Goal: Information Seeking & Learning: Learn about a topic

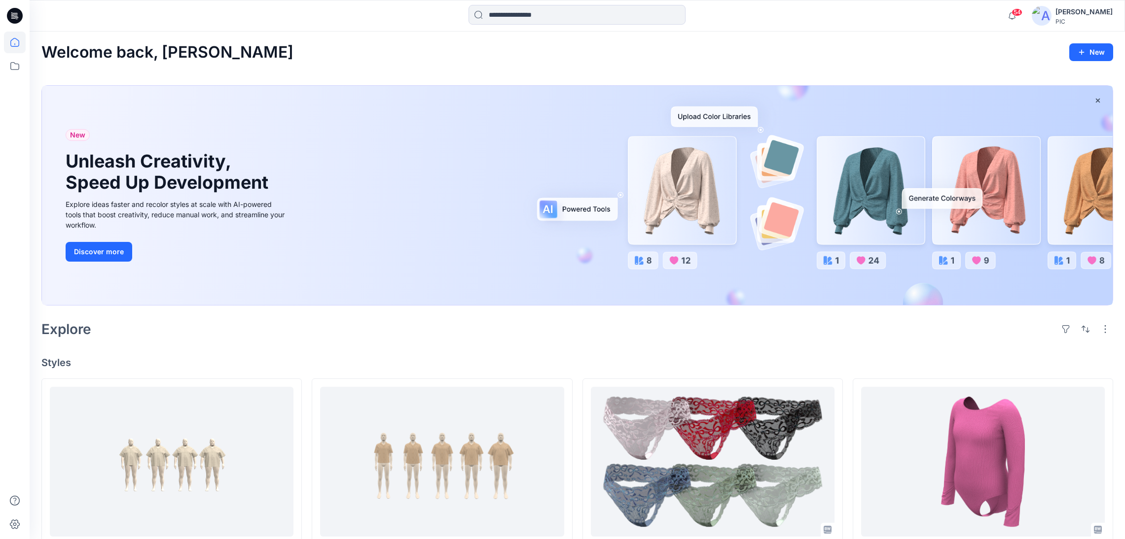
scroll to position [418, 0]
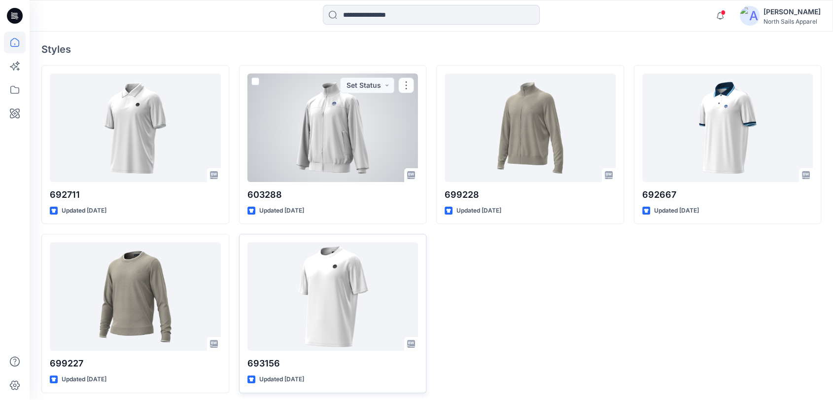
scroll to position [266, 0]
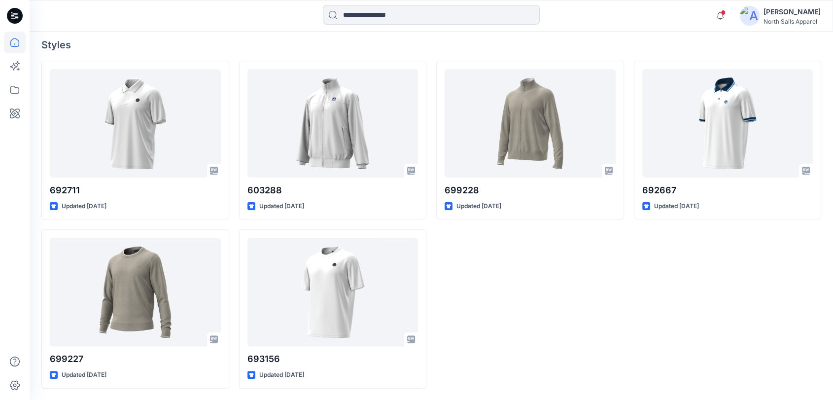
click at [575, 312] on div "699228 Updated [DATE]" at bounding box center [530, 225] width 188 height 328
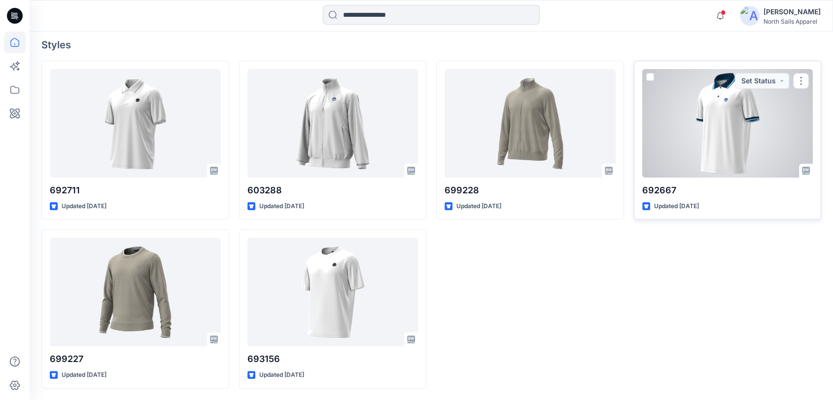
click at [704, 156] on div at bounding box center [727, 123] width 171 height 108
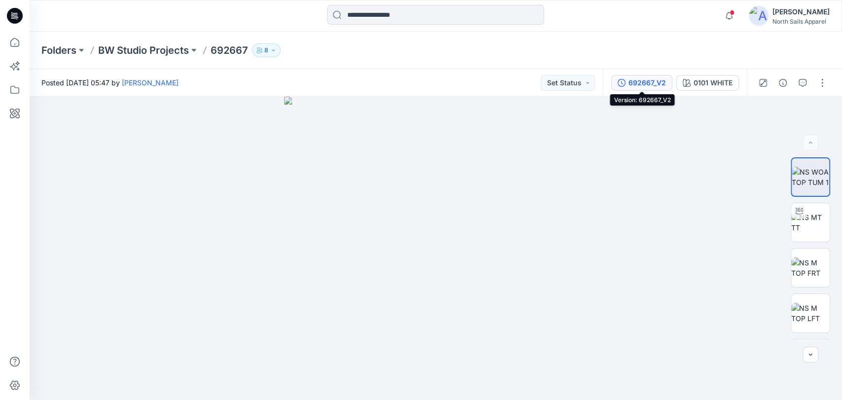
click at [645, 78] on div "692667_V2" at bounding box center [646, 82] width 37 height 11
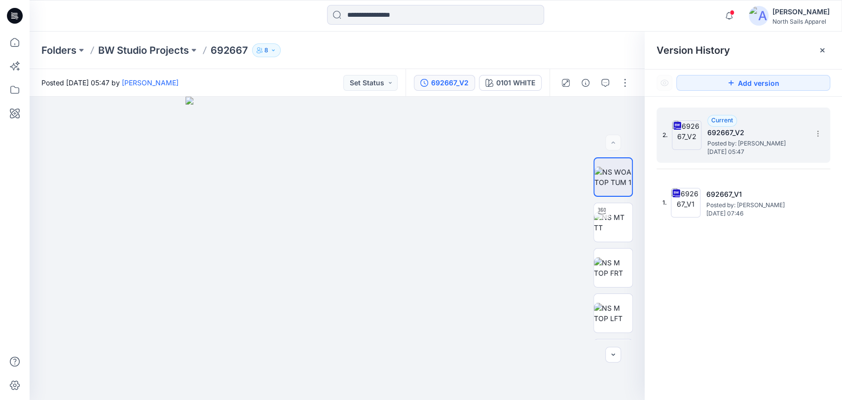
click at [737, 143] on span "Posted by: [PERSON_NAME]" at bounding box center [756, 144] width 99 height 10
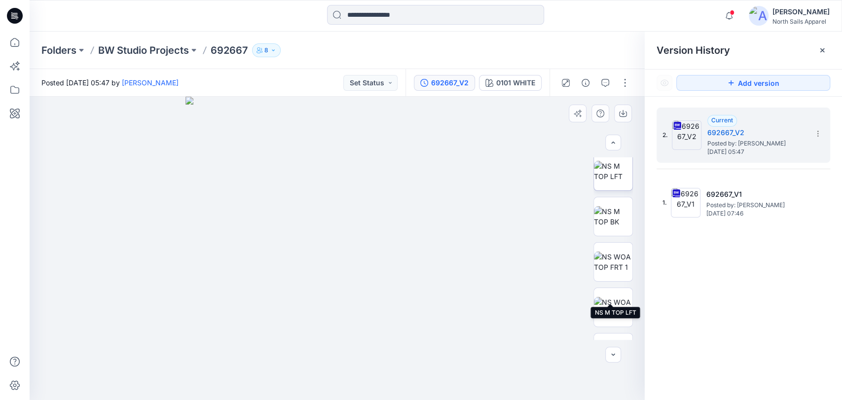
scroll to position [146, 0]
click at [615, 256] on img at bounding box center [613, 258] width 38 height 21
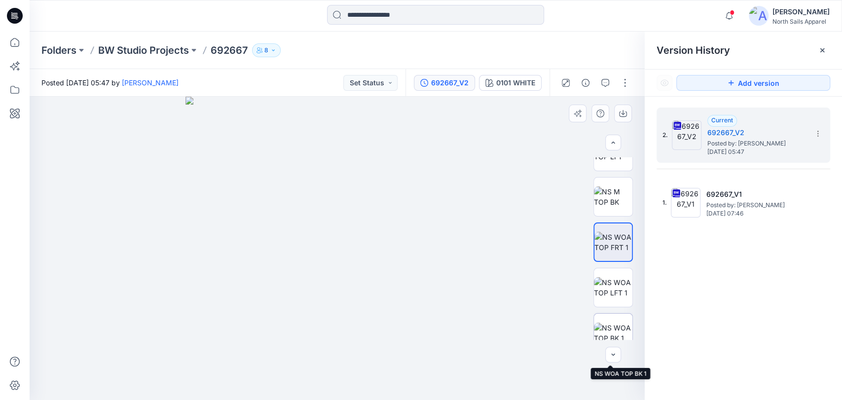
scroll to position [175, 0]
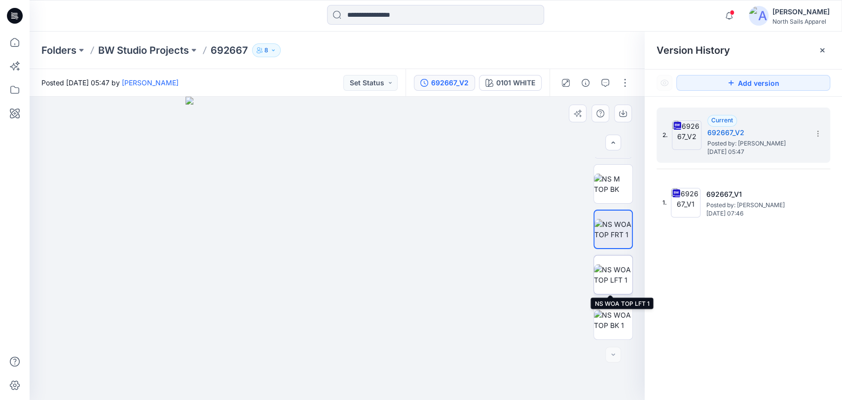
click at [616, 275] on img at bounding box center [613, 274] width 38 height 21
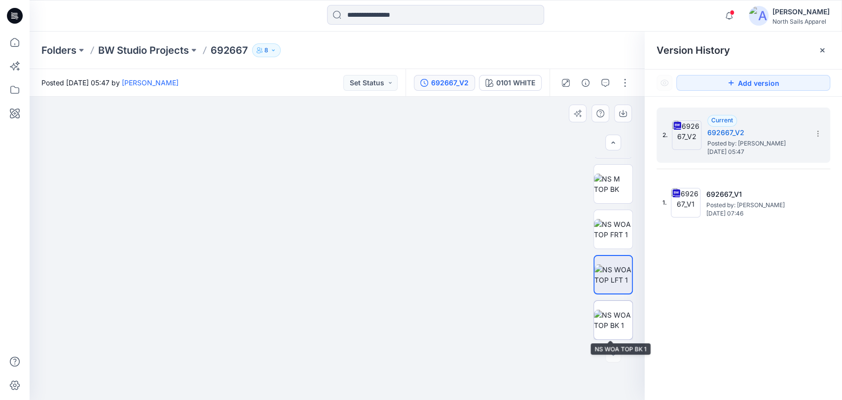
click at [624, 315] on img at bounding box center [613, 320] width 38 height 21
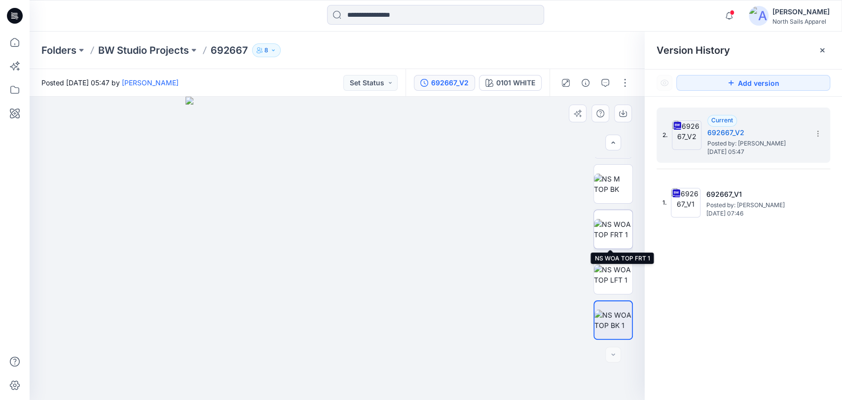
click at [606, 230] on img at bounding box center [613, 229] width 38 height 21
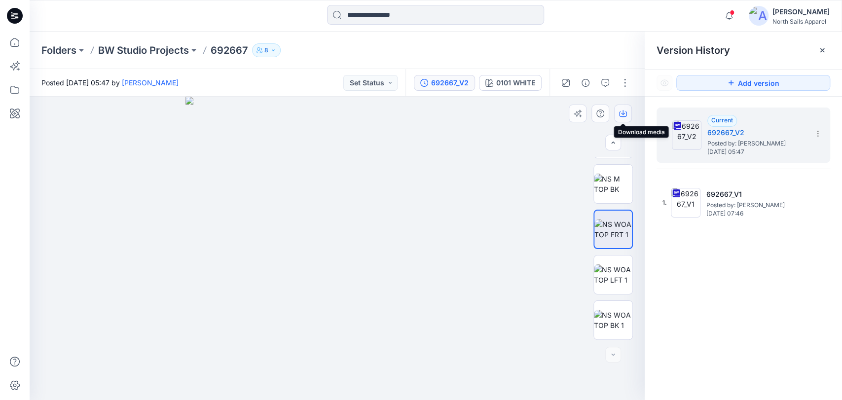
click at [624, 114] on icon "button" at bounding box center [623, 113] width 8 height 8
click at [611, 276] on img at bounding box center [613, 274] width 38 height 21
click at [623, 115] on icon "button" at bounding box center [623, 113] width 8 height 8
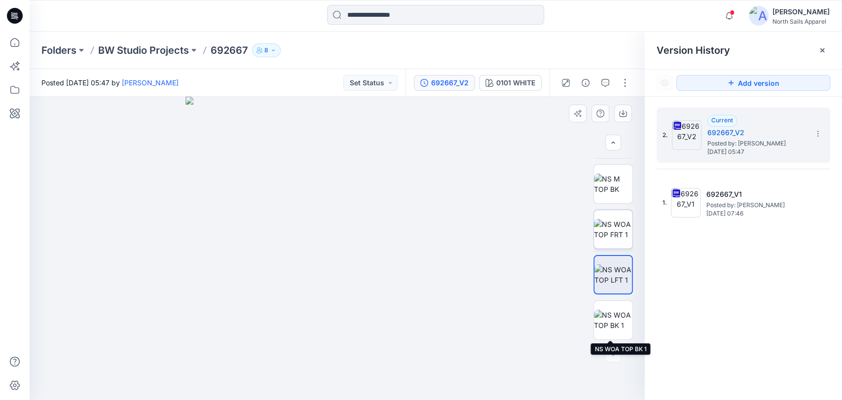
drag, startPoint x: 609, startPoint y: 313, endPoint x: 617, endPoint y: 226, distance: 86.6
click at [609, 313] on img at bounding box center [613, 320] width 38 height 21
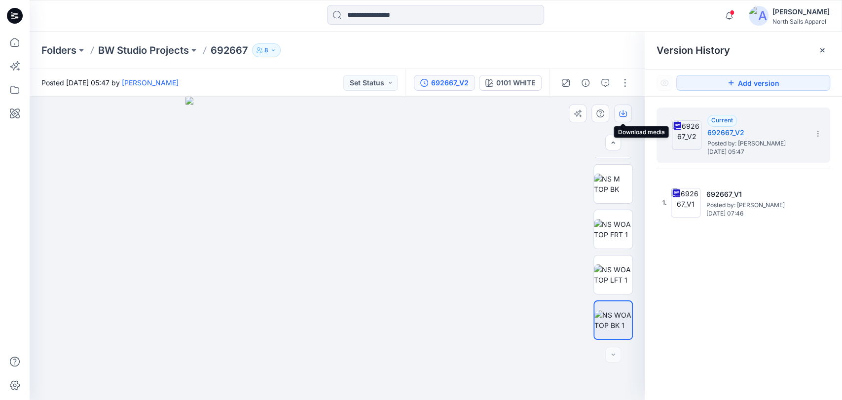
click at [623, 113] on icon "button" at bounding box center [623, 112] width 4 height 5
drag, startPoint x: 690, startPoint y: 289, endPoint x: 474, endPoint y: 347, distance: 223.5
click at [691, 288] on div "2. Current 692667_V2 Posted by: [PERSON_NAME] [DATE] 05:47 1. 692667_V1 Posted …" at bounding box center [742, 256] width 197 height 318
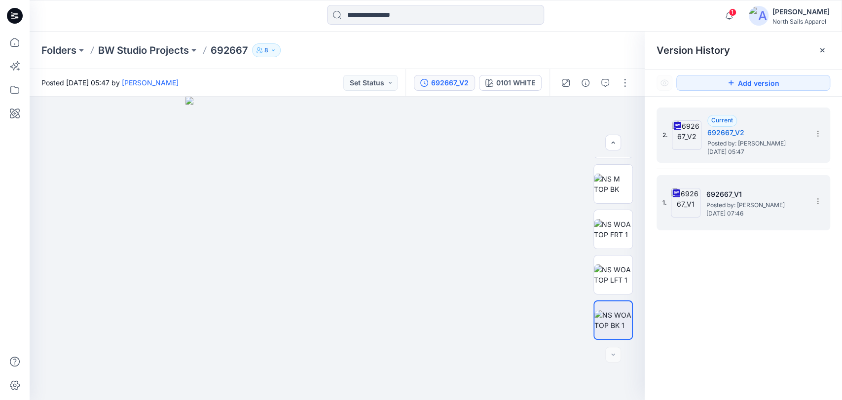
click at [700, 204] on div "1. 692667_V1 Posted by: [PERSON_NAME] [DATE] 07:46" at bounding box center [736, 202] width 148 height 47
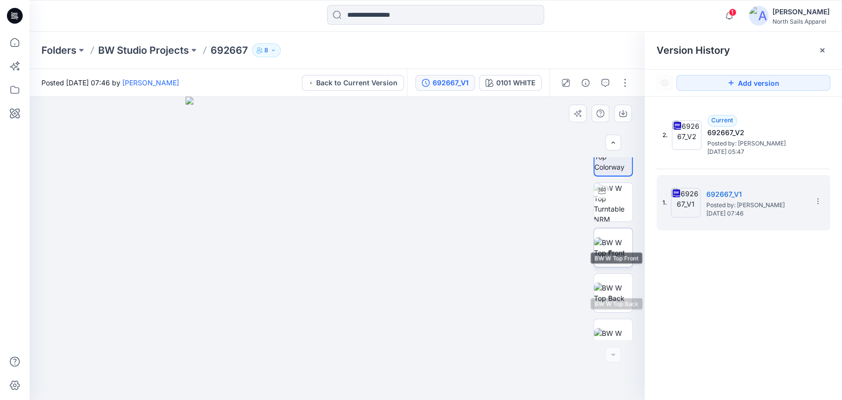
scroll to position [38, 0]
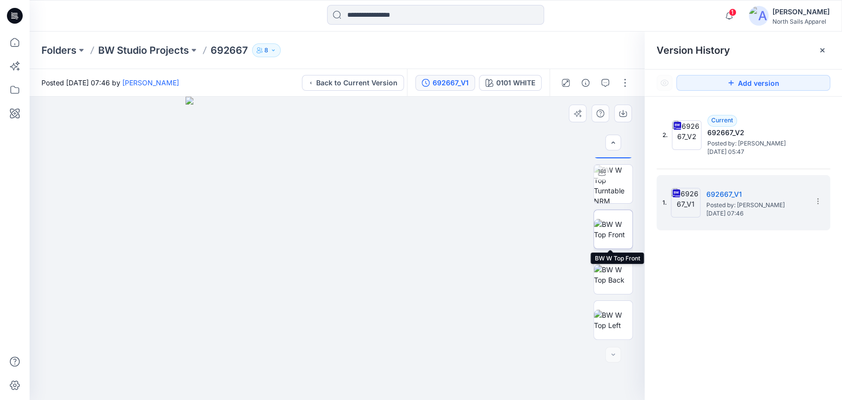
click at [613, 224] on img at bounding box center [613, 229] width 38 height 21
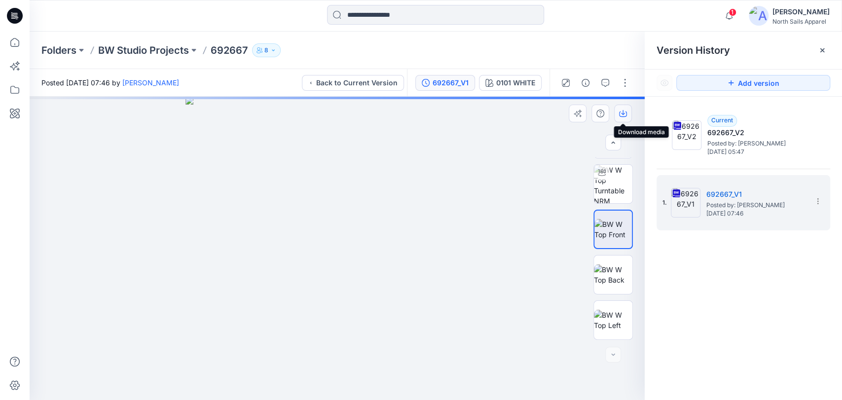
click at [624, 115] on icon "button" at bounding box center [623, 113] width 8 height 8
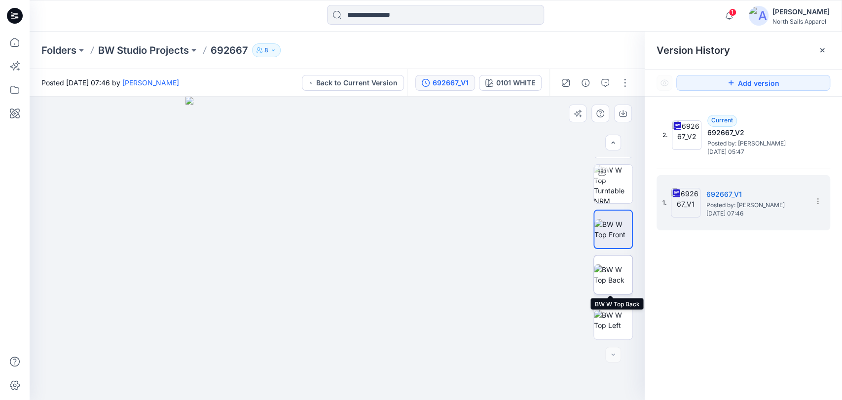
click at [611, 270] on img at bounding box center [613, 274] width 38 height 21
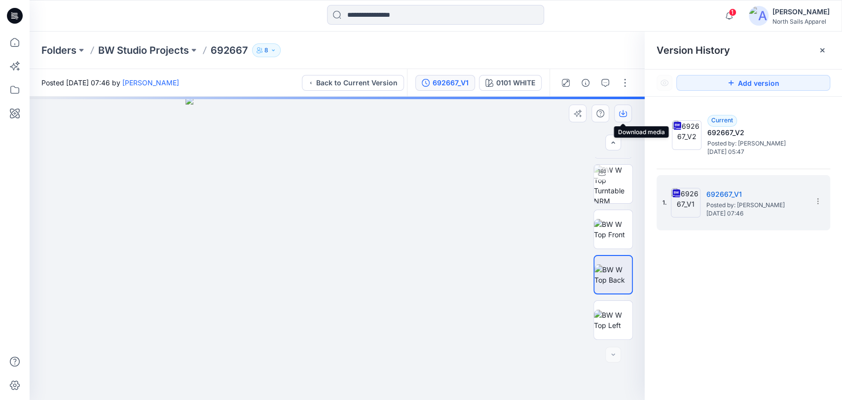
click at [622, 115] on icon "button" at bounding box center [623, 113] width 8 height 8
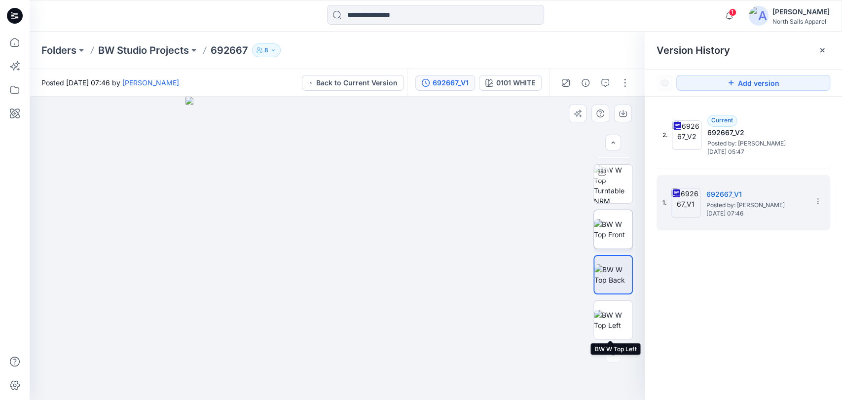
drag, startPoint x: 612, startPoint y: 320, endPoint x: 614, endPoint y: 235, distance: 85.8
click at [612, 320] on img at bounding box center [613, 320] width 38 height 21
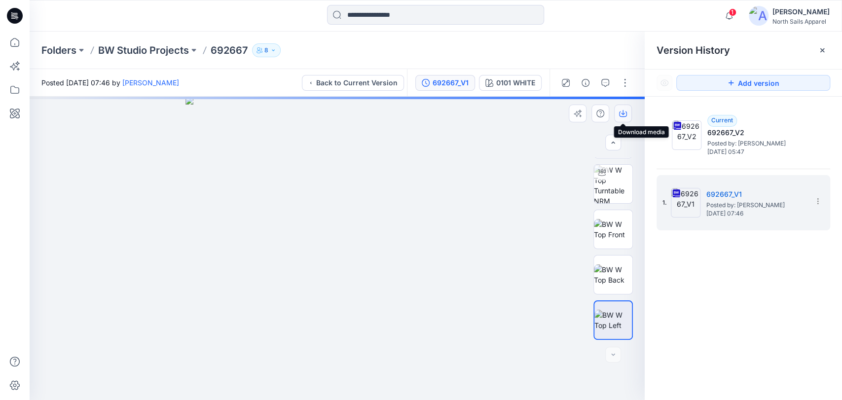
click at [619, 112] on icon "button" at bounding box center [623, 113] width 8 height 5
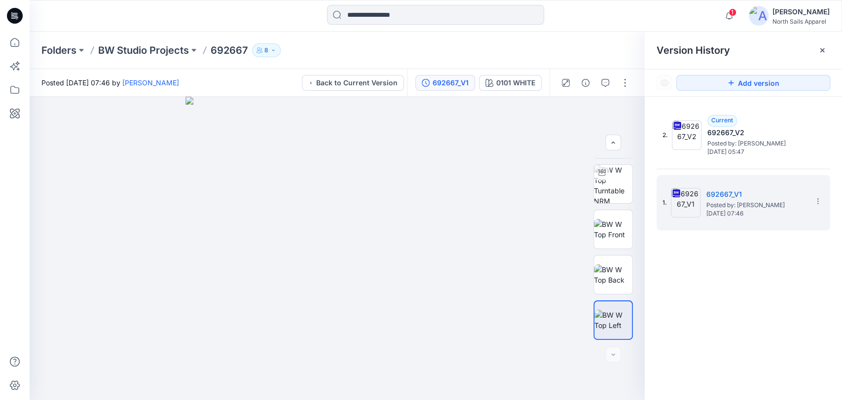
drag, startPoint x: 692, startPoint y: 279, endPoint x: 781, endPoint y: 44, distance: 250.3
click at [692, 279] on div "2. Current 692667_V2 Posted by: [PERSON_NAME] [DATE] 05:47 1. 692667_V1 Posted …" at bounding box center [742, 256] width 197 height 318
click at [749, 275] on div "2. Current 692667_V2 Posted by: [PERSON_NAME] [DATE] 05:47 1. 692667_V1 Posted …" at bounding box center [742, 256] width 197 height 318
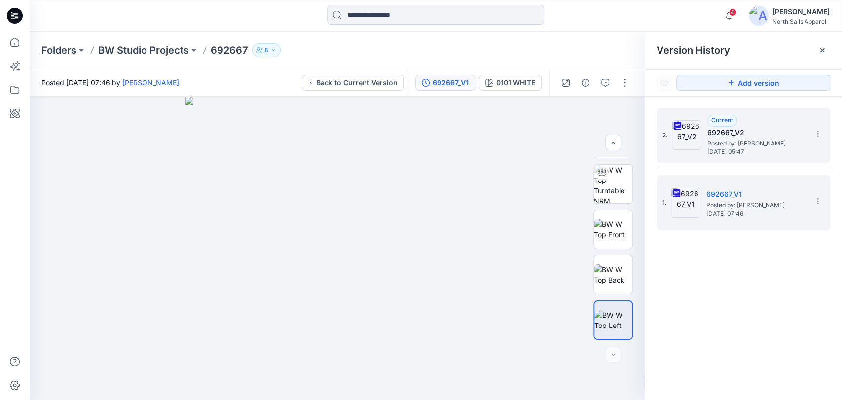
click at [721, 140] on span "Posted by: [PERSON_NAME]" at bounding box center [756, 144] width 99 height 10
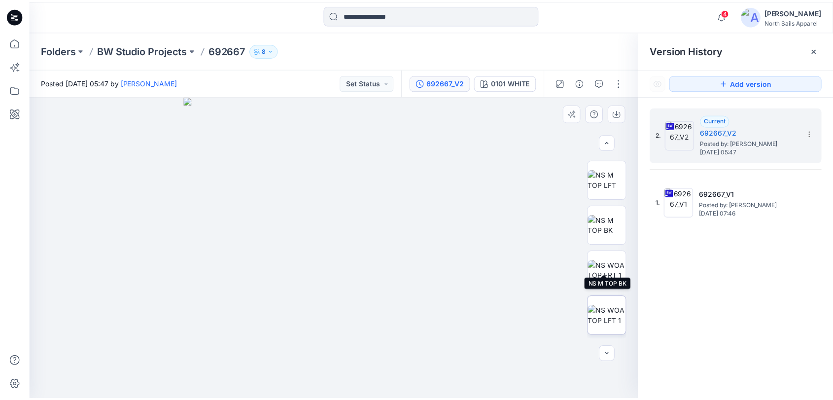
scroll to position [175, 0]
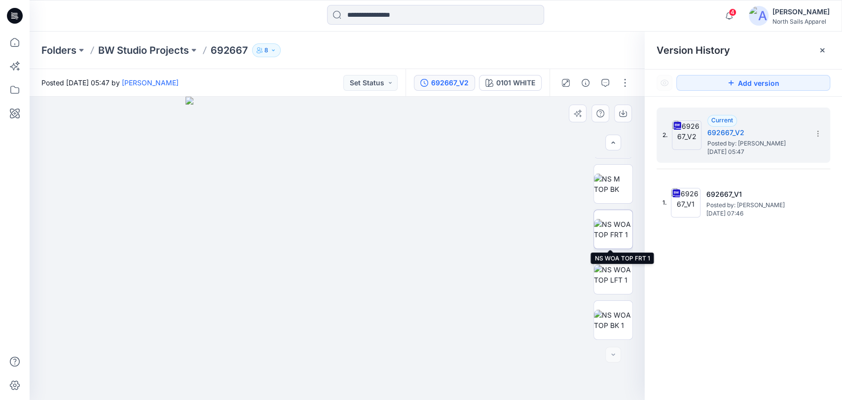
click at [615, 222] on img at bounding box center [613, 229] width 38 height 21
drag, startPoint x: 405, startPoint y: 220, endPoint x: 407, endPoint y: 300, distance: 79.9
drag, startPoint x: 427, startPoint y: 212, endPoint x: 431, endPoint y: 345, distance: 132.7
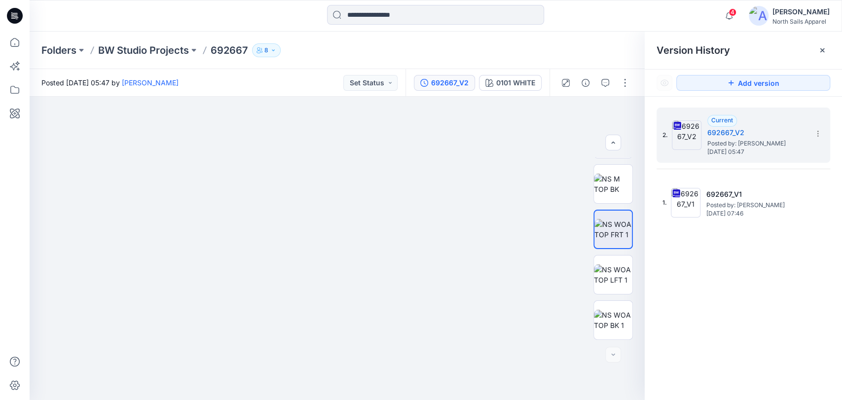
drag, startPoint x: 403, startPoint y: 206, endPoint x: 387, endPoint y: 425, distance: 219.5
click at [387, 399] on html "4 Notifications Your style 692711 has been updated with 692711_V1 version 44 ho…" at bounding box center [421, 200] width 842 height 400
drag, startPoint x: 441, startPoint y: 232, endPoint x: 358, endPoint y: 425, distance: 210.1
click at [358, 399] on html "4 Notifications Your style 692711 has been updated with 692711_V1 version 44 ho…" at bounding box center [421, 200] width 842 height 400
drag, startPoint x: 394, startPoint y: 278, endPoint x: 306, endPoint y: 425, distance: 171.2
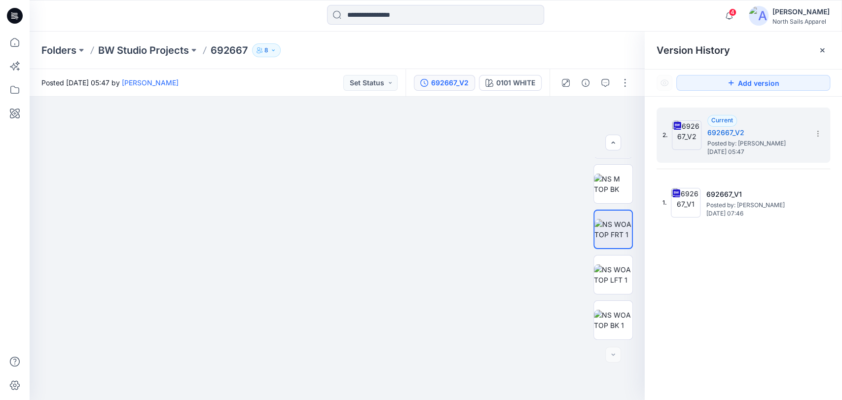
click at [306, 399] on html "4 Notifications Your style 692711 has been updated with 692711_V1 version 44 ho…" at bounding box center [421, 200] width 842 height 400
drag, startPoint x: 363, startPoint y: 218, endPoint x: 344, endPoint y: 310, distance: 94.2
click at [344, 310] on img at bounding box center [138, 124] width 2524 height 549
drag, startPoint x: 286, startPoint y: 290, endPoint x: 395, endPoint y: 253, distance: 114.4
click at [395, 253] on img at bounding box center [237, 109] width 2524 height 582
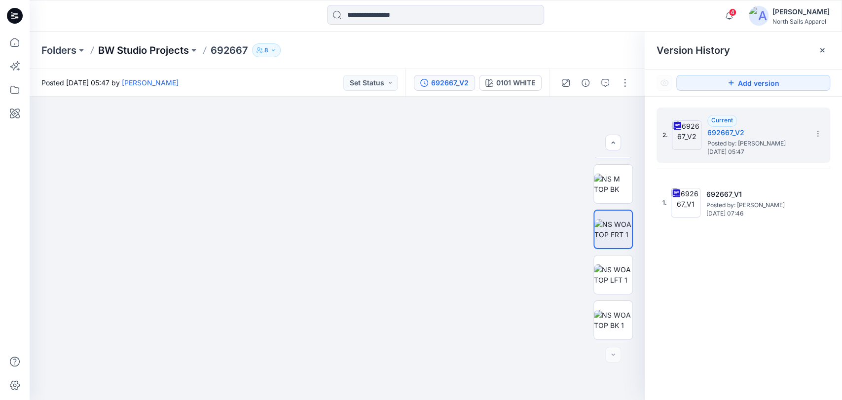
click at [161, 51] on p "BW Studio Projects" at bounding box center [143, 50] width 91 height 14
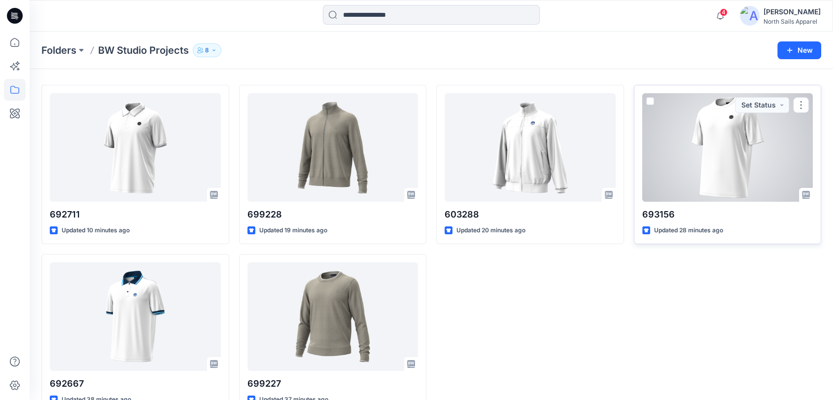
scroll to position [50, 0]
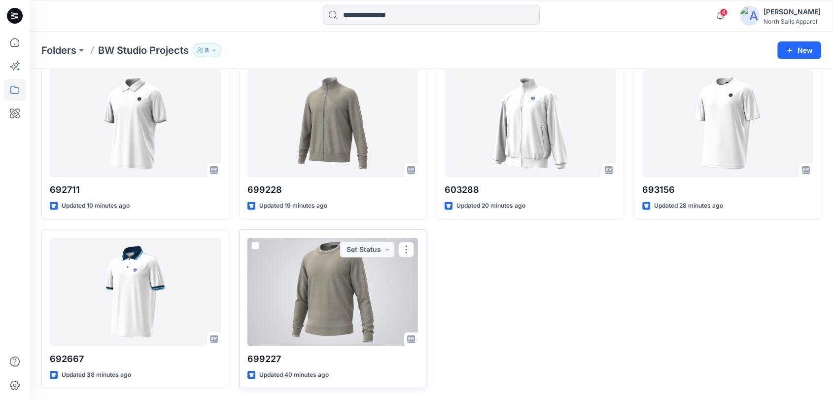
click at [337, 315] on div at bounding box center [333, 292] width 171 height 108
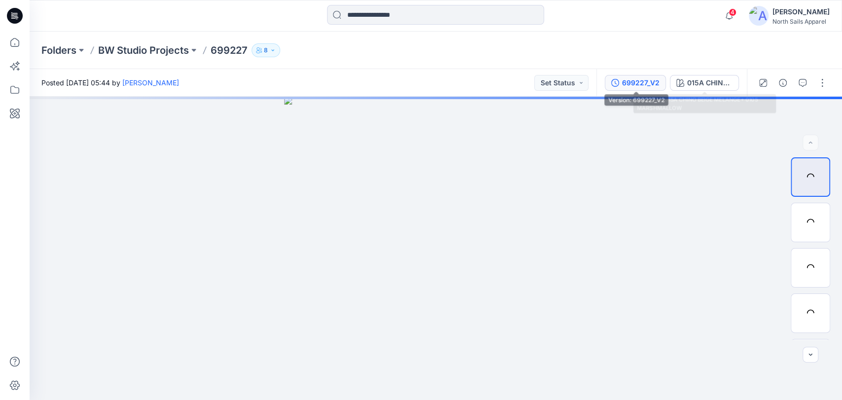
click at [647, 81] on div "699227_V2" at bounding box center [640, 82] width 37 height 11
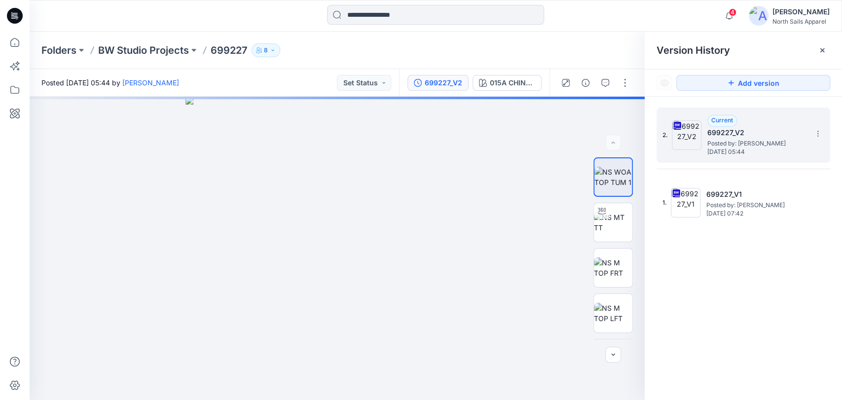
click at [722, 139] on span "Posted by: [PERSON_NAME]" at bounding box center [756, 144] width 99 height 10
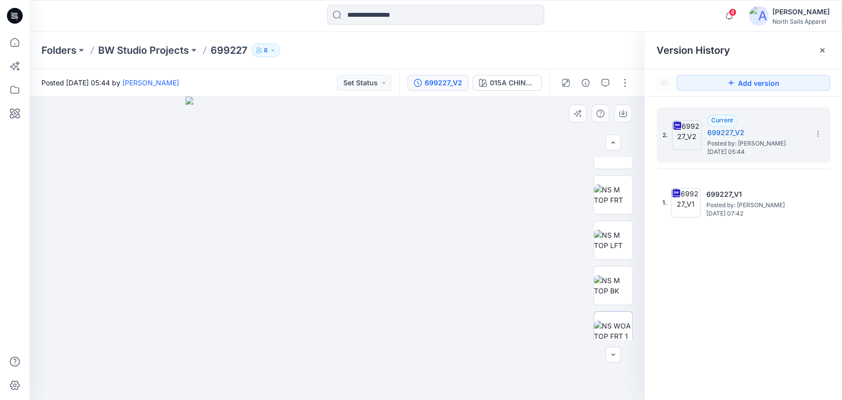
scroll to position [175, 0]
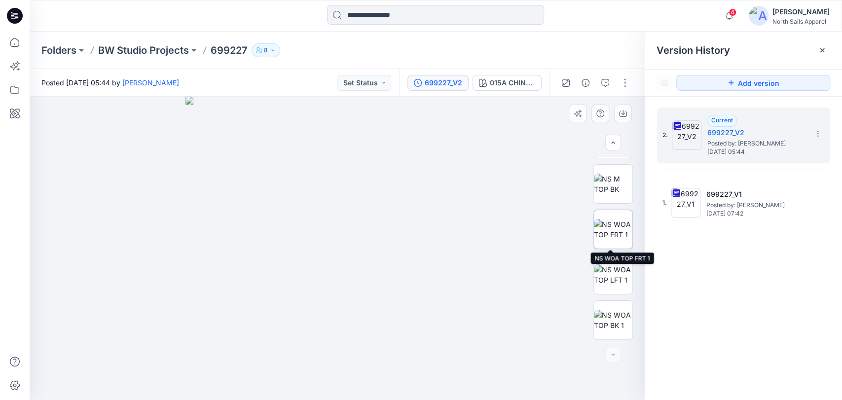
click at [613, 220] on img at bounding box center [613, 229] width 38 height 21
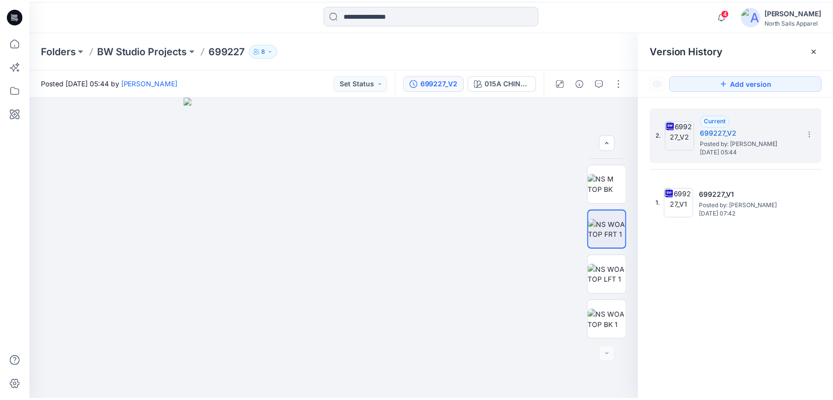
scroll to position [50, 0]
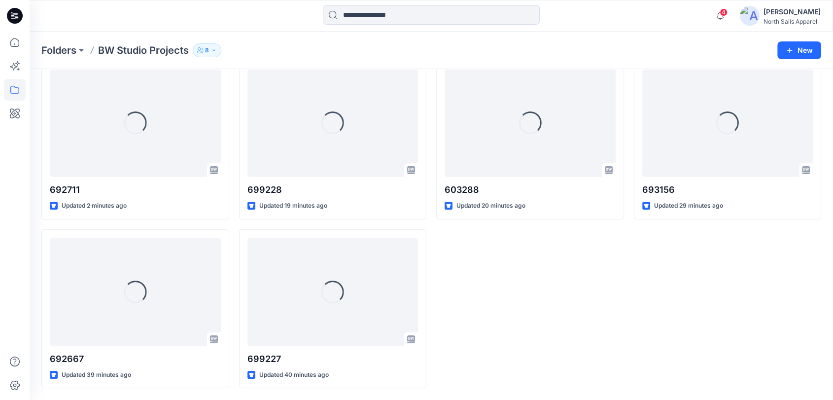
drag, startPoint x: 568, startPoint y: 317, endPoint x: 556, endPoint y: 299, distance: 20.7
click at [568, 317] on div "Loading... 603288 Updated 20 minutes ago" at bounding box center [530, 224] width 188 height 328
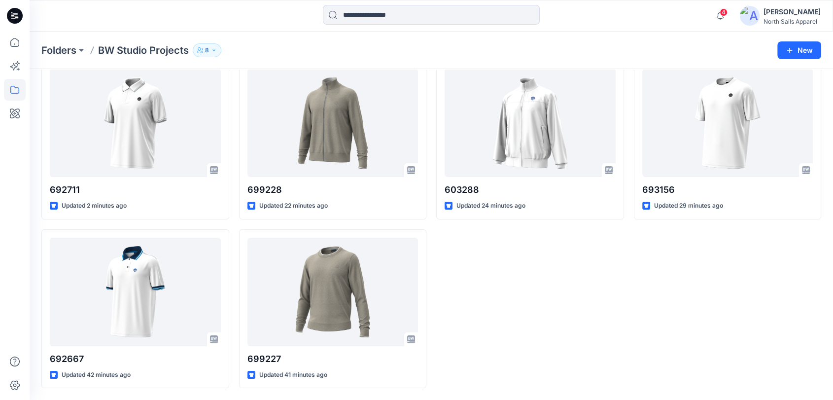
click at [590, 276] on div "603288 Updated 24 minutes ago" at bounding box center [530, 224] width 188 height 328
click at [505, 313] on div "603288 Updated 24 minutes ago" at bounding box center [530, 224] width 188 height 328
click at [568, 324] on div "603288 Updated 24 minutes ago" at bounding box center [530, 224] width 188 height 328
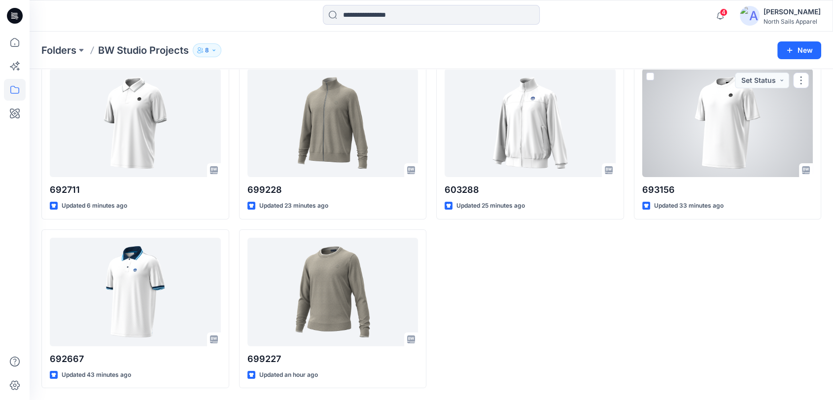
click at [722, 107] on div at bounding box center [727, 123] width 171 height 108
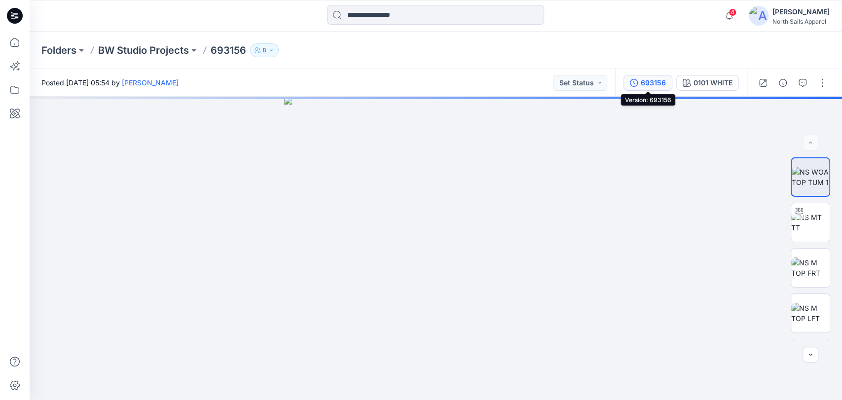
click at [639, 81] on button "693156" at bounding box center [647, 83] width 49 height 16
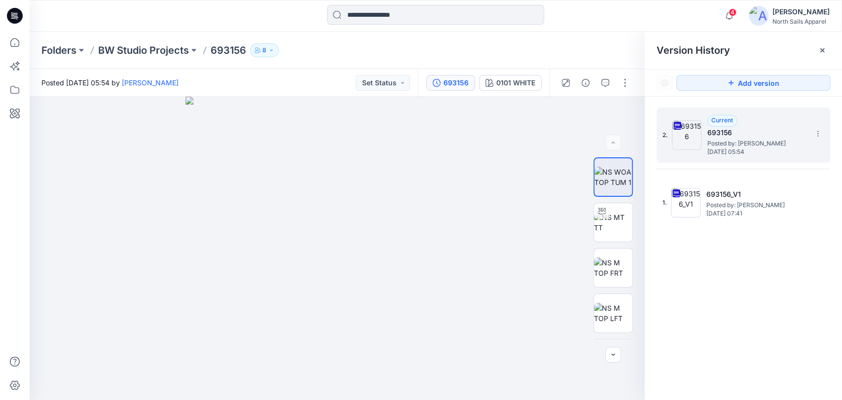
click at [734, 132] on h5 "693156" at bounding box center [756, 133] width 99 height 12
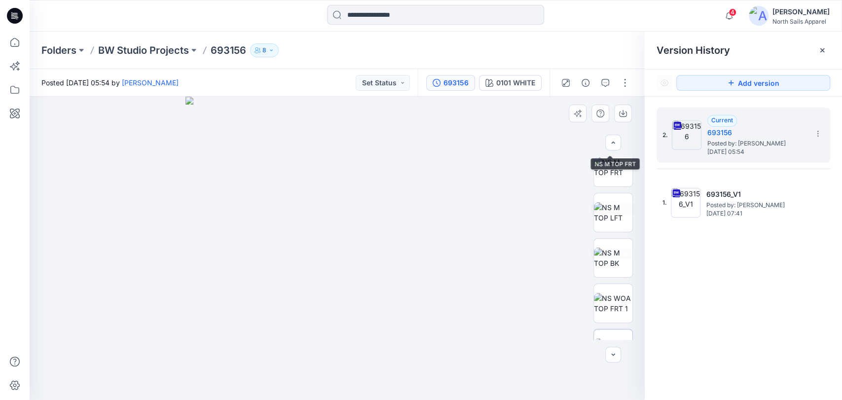
scroll to position [175, 0]
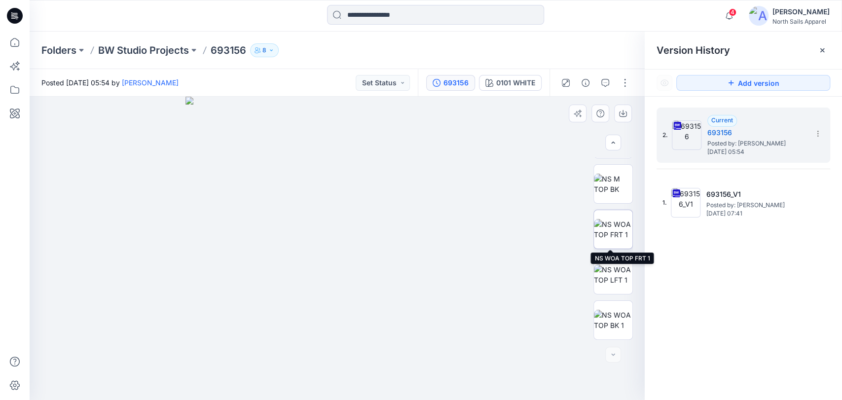
click at [607, 226] on img at bounding box center [613, 229] width 38 height 21
drag, startPoint x: 375, startPoint y: 187, endPoint x: 352, endPoint y: 380, distance: 194.1
click at [352, 378] on img at bounding box center [314, 12] width 1617 height 773
drag, startPoint x: 399, startPoint y: 260, endPoint x: 354, endPoint y: 425, distance: 171.3
click at [354, 399] on html "4 Notifications Your style 692711 has been updated with 692711_V1 version 44 ho…" at bounding box center [421, 200] width 842 height 400
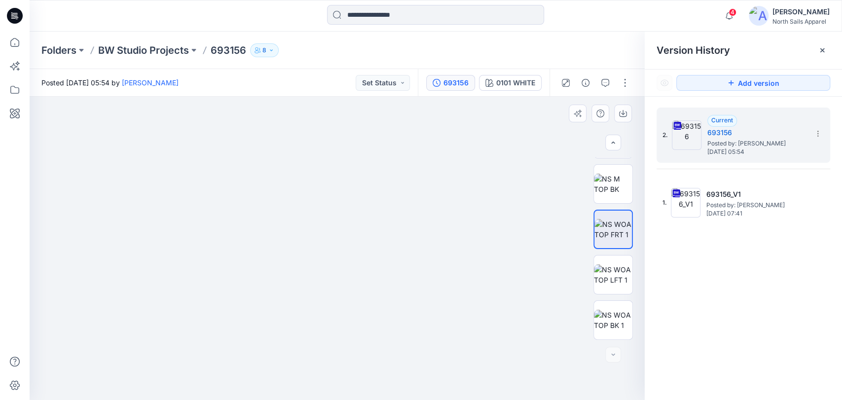
drag, startPoint x: 403, startPoint y: 209, endPoint x: 381, endPoint y: 317, distance: 110.3
click at [381, 317] on img at bounding box center [241, 175] width 1617 height 450
drag, startPoint x: 237, startPoint y: 253, endPoint x: 403, endPoint y: 249, distance: 165.7
click at [403, 249] on img at bounding box center [322, 122] width 2524 height 556
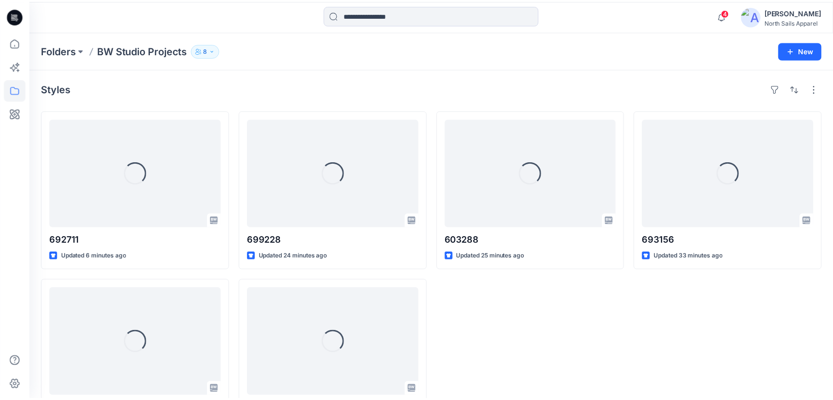
scroll to position [50, 0]
